Goal: Answer question/provide support: Share knowledge or assist other users

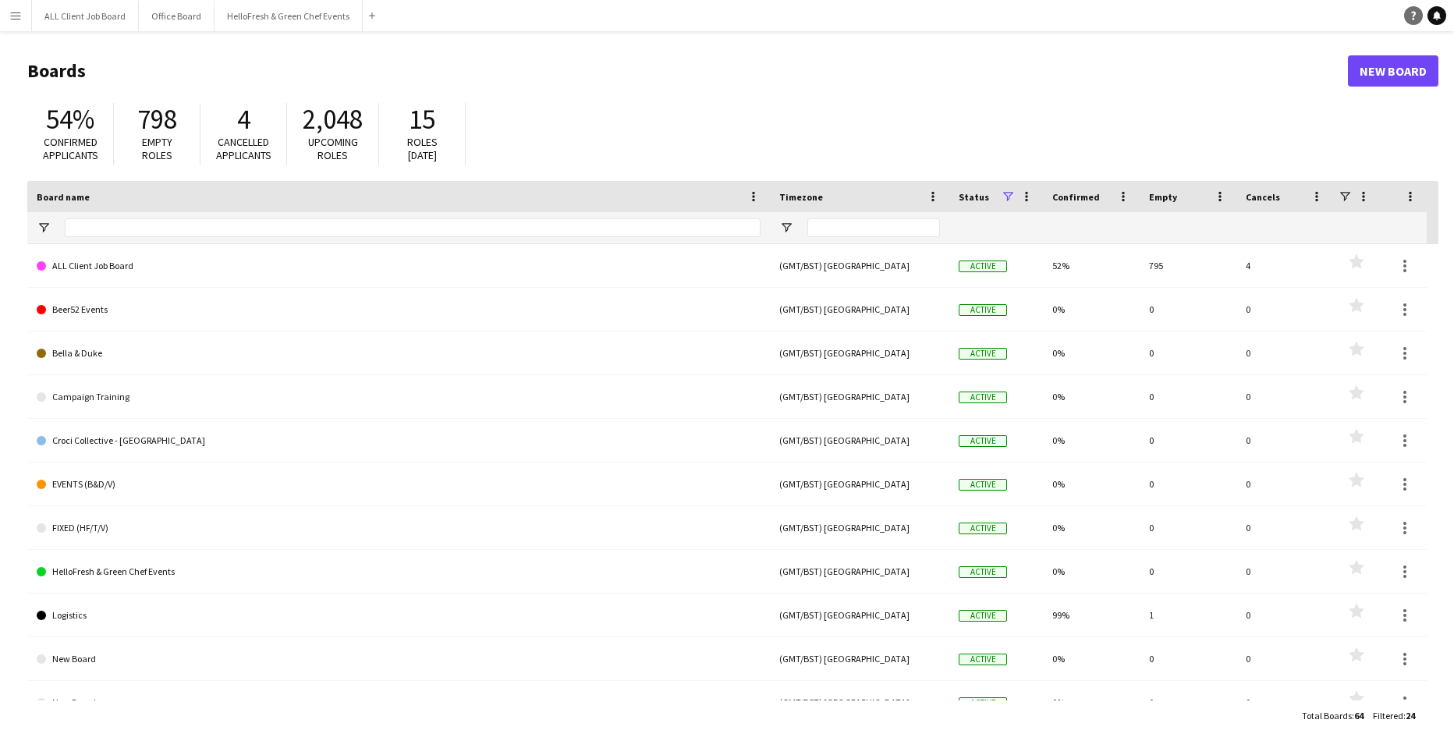
click at [1417, 16] on icon "Help" at bounding box center [1412, 15] width 9 height 9
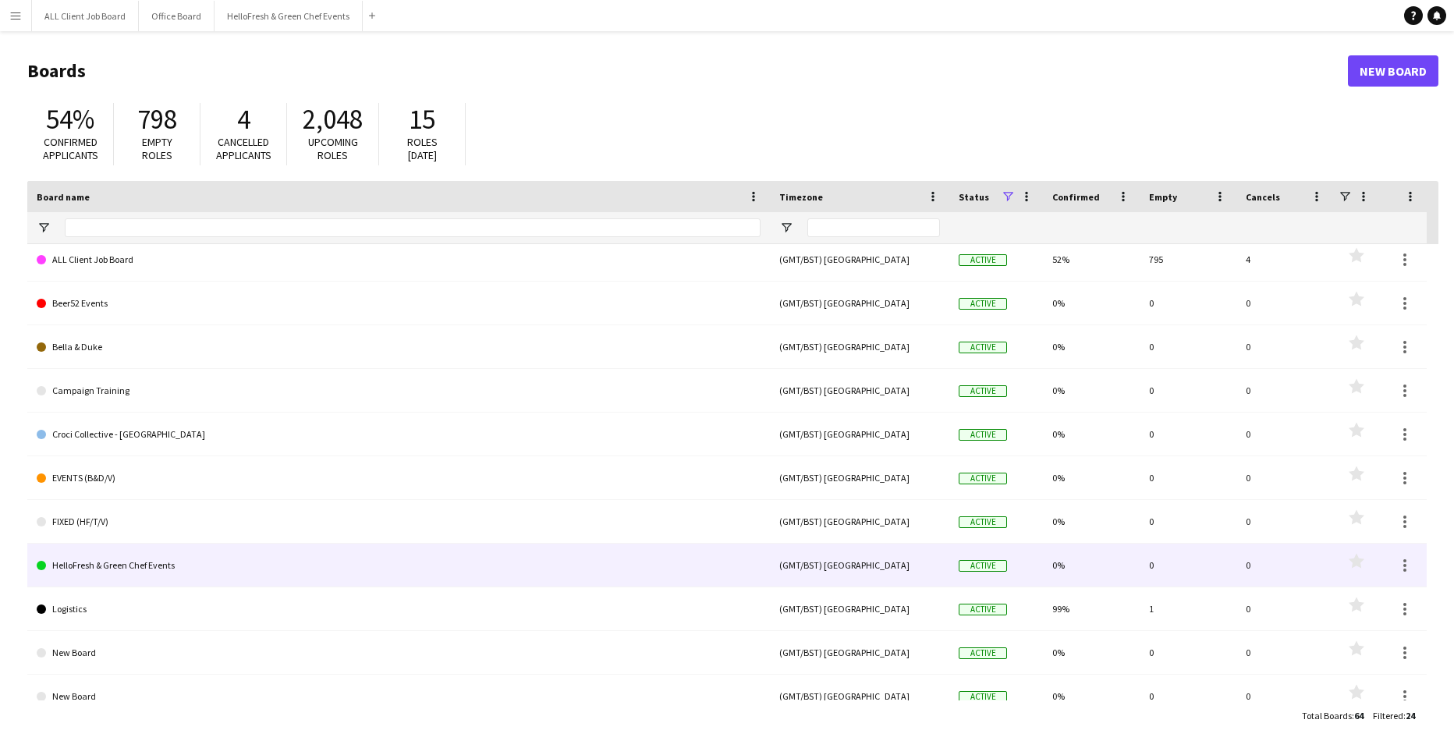
scroll to position [7, 0]
click at [208, 569] on link "HelloFresh & Green Chef Events" at bounding box center [399, 565] width 724 height 44
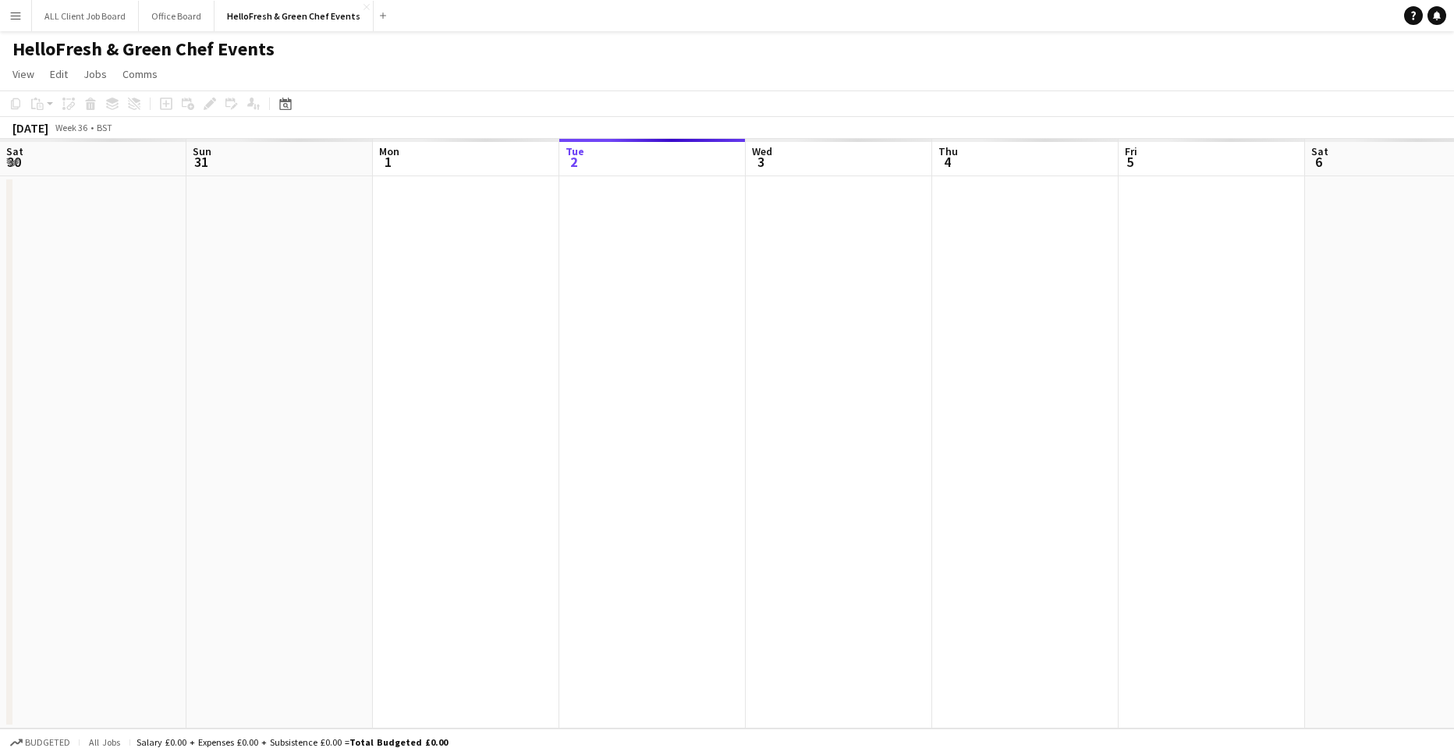
scroll to position [0, 373]
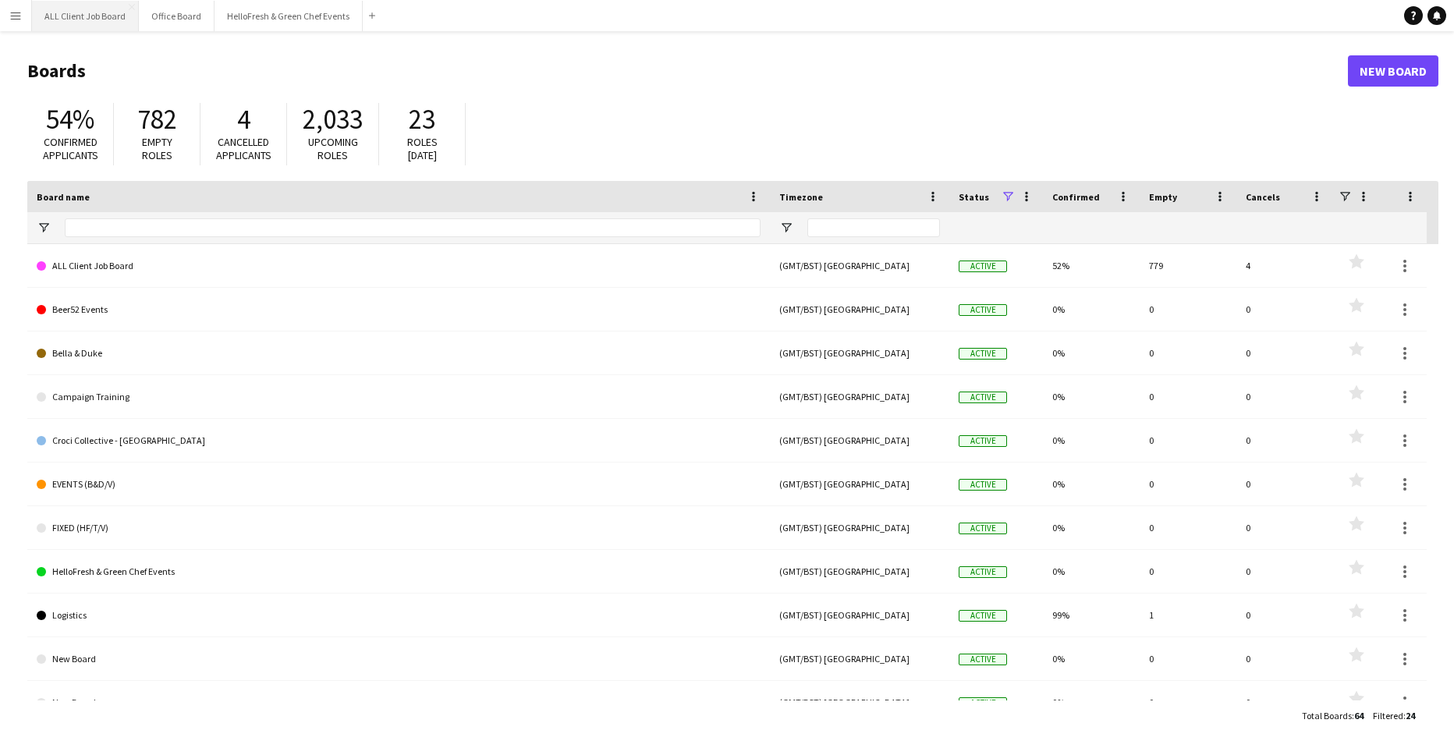
click at [94, 17] on button "ALL Client Job Board Close" at bounding box center [85, 16] width 107 height 30
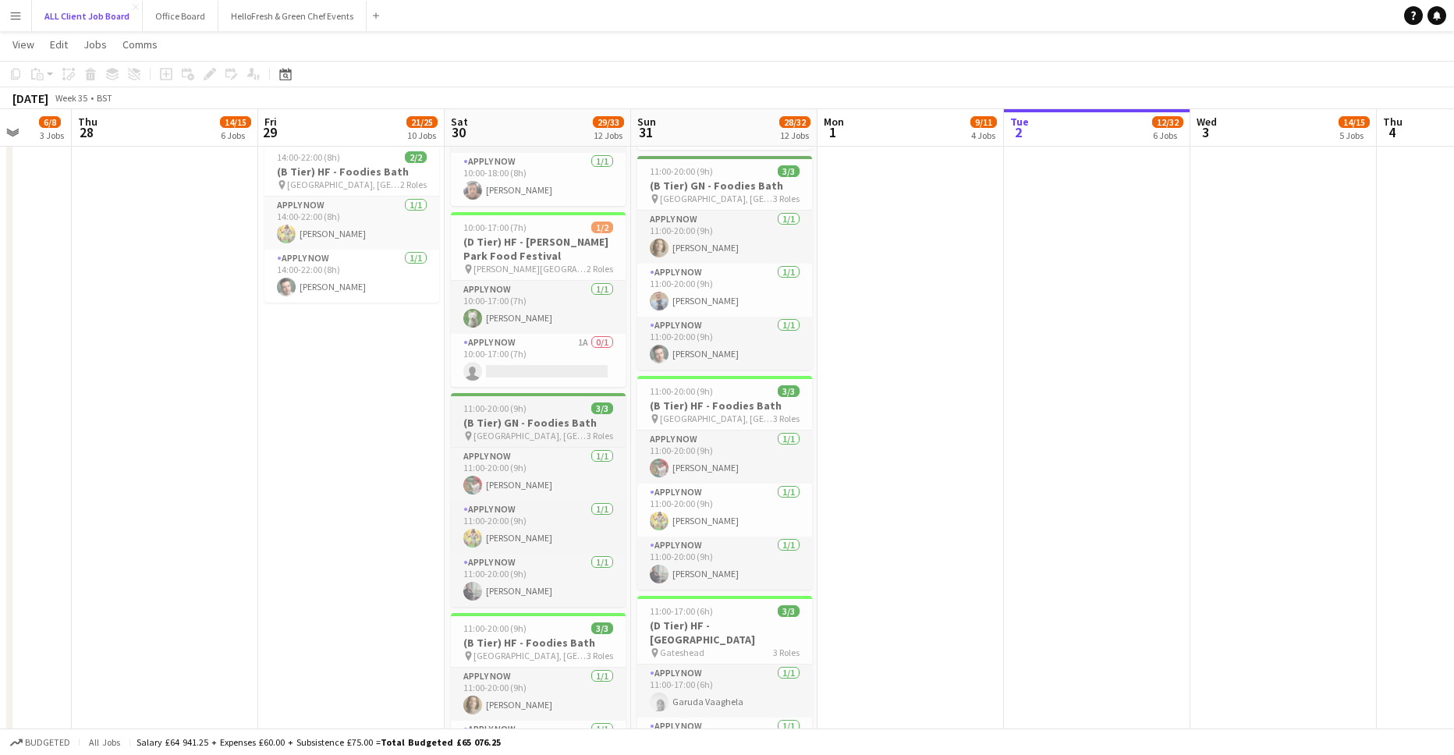
scroll to position [1294, 0]
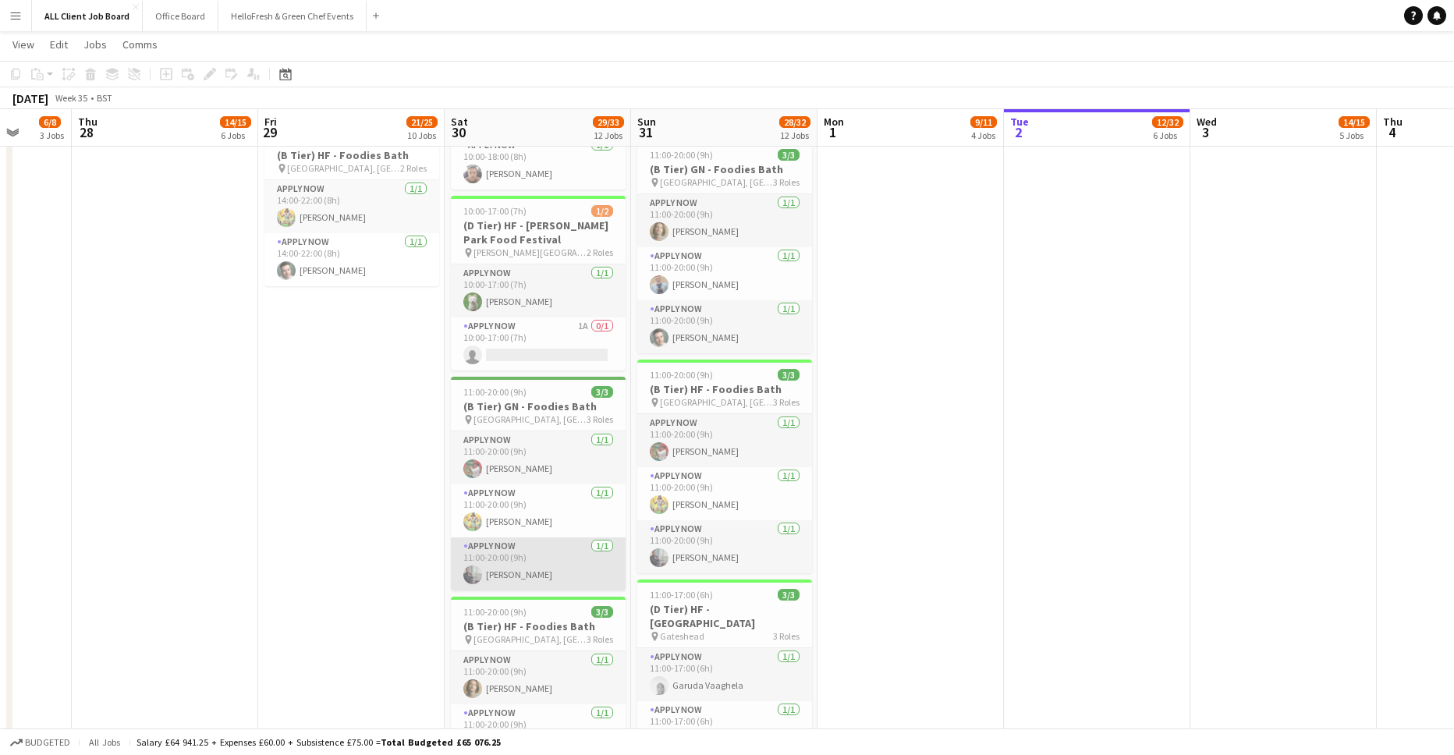
click at [476, 579] on app-user-avatar at bounding box center [472, 574] width 19 height 19
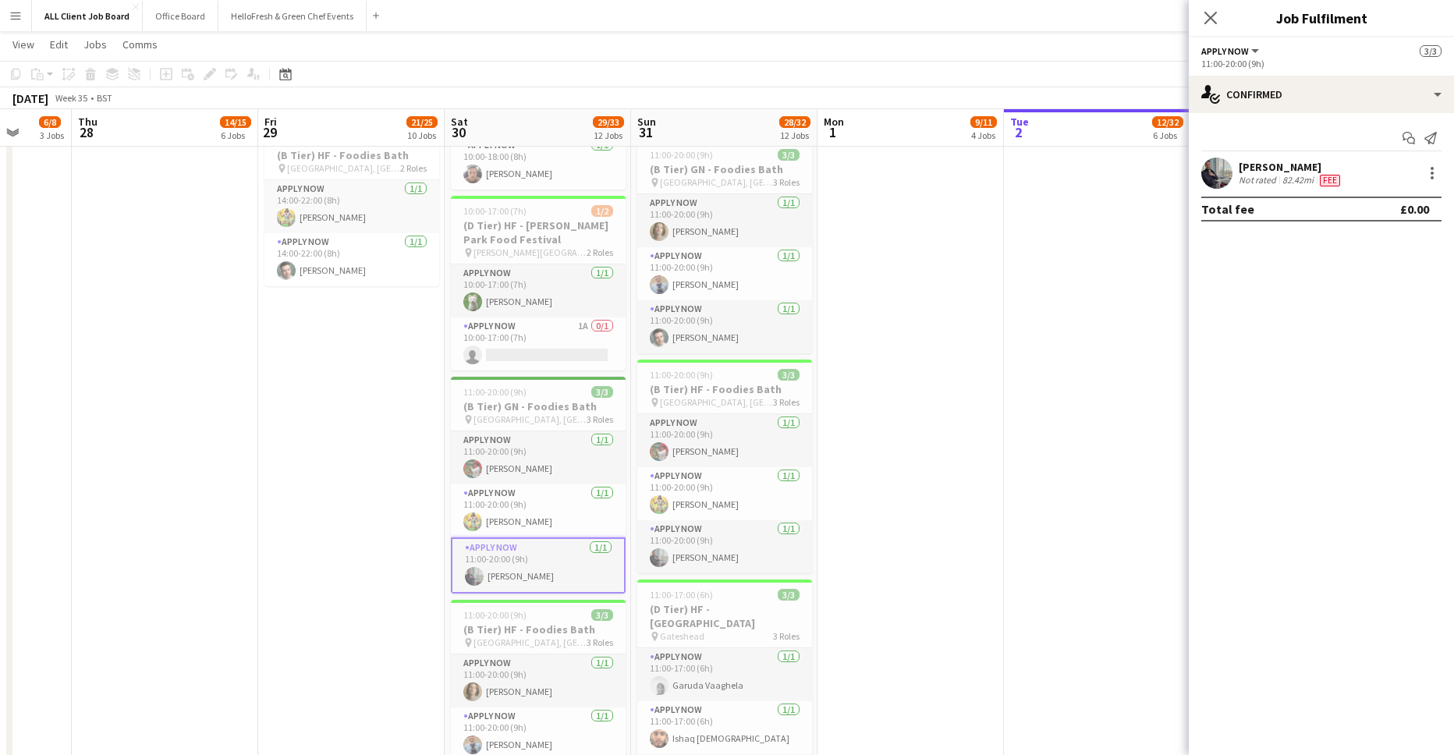
click at [1229, 169] on app-user-avatar at bounding box center [1216, 173] width 31 height 31
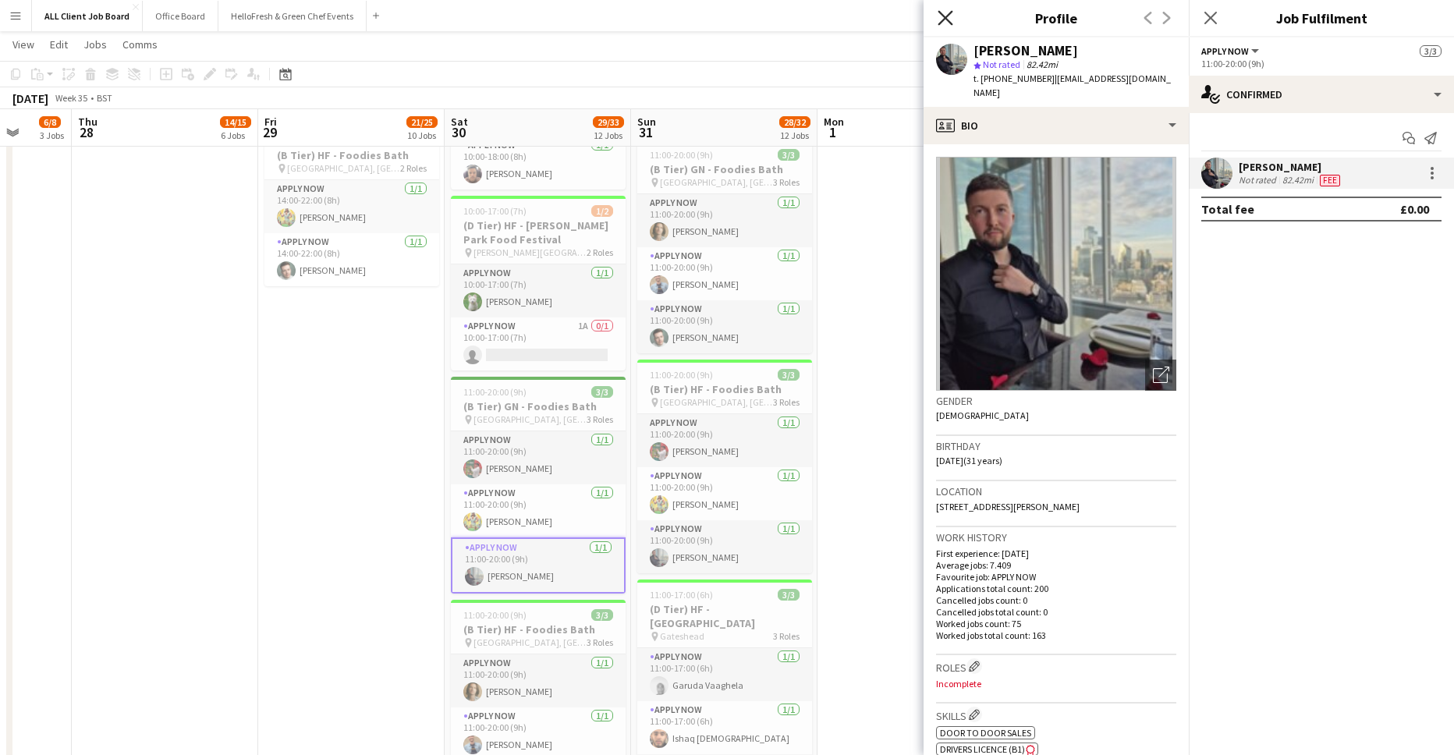
click at [942, 16] on icon at bounding box center [944, 17] width 15 height 15
